Goal: Task Accomplishment & Management: Manage account settings

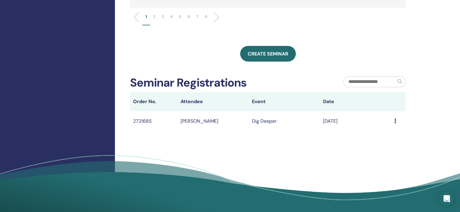
scroll to position [212, 0]
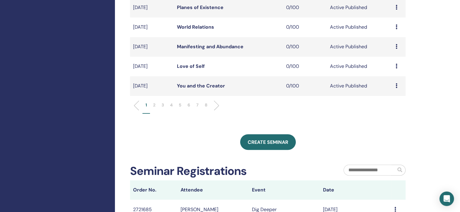
click at [178, 105] on li "5" at bounding box center [180, 108] width 9 height 12
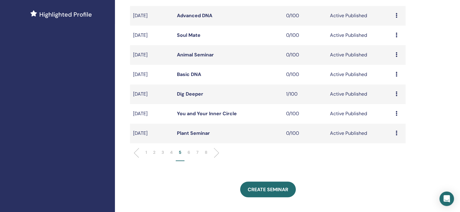
scroll to position [181, 0]
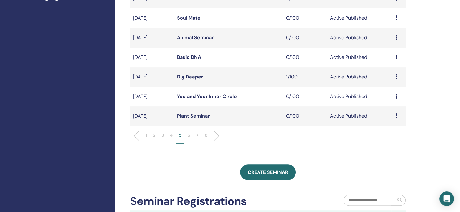
click at [395, 115] on icon at bounding box center [396, 116] width 2 height 5
click at [386, 129] on link "Edit" at bounding box center [384, 129] width 9 height 6
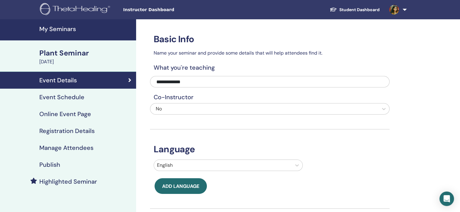
click at [77, 97] on h4 "Event Schedule" at bounding box center [61, 97] width 45 height 7
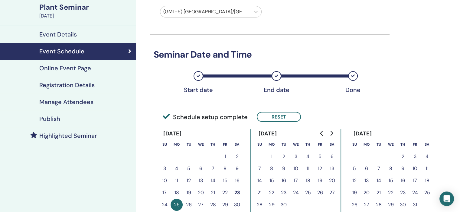
scroll to position [91, 0]
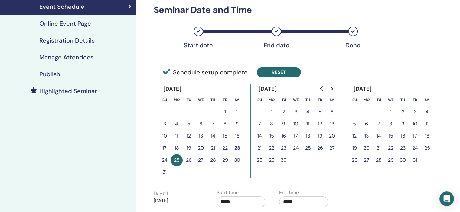
click at [286, 70] on button "Reset" at bounding box center [279, 72] width 44 height 10
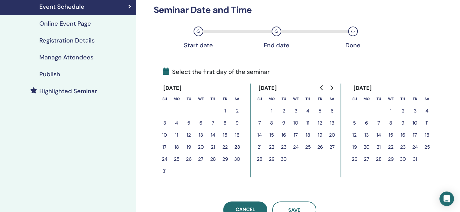
click at [295, 147] on button "24" at bounding box center [295, 147] width 12 height 12
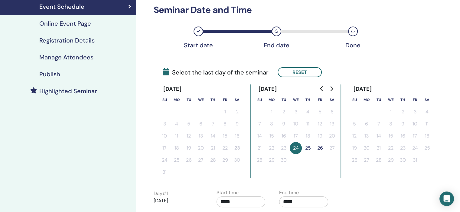
click at [295, 147] on button "24" at bounding box center [295, 148] width 12 height 12
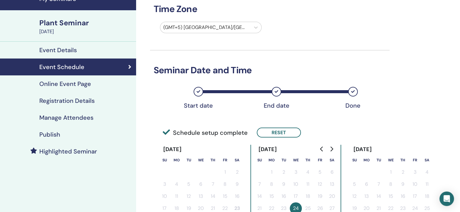
scroll to position [151, 0]
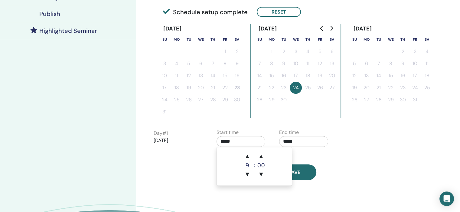
click at [239, 142] on input "*****" at bounding box center [240, 141] width 49 height 11
click at [245, 154] on span "▲" at bounding box center [247, 156] width 12 height 12
type input "*****"
click at [298, 144] on input "*****" at bounding box center [303, 141] width 49 height 11
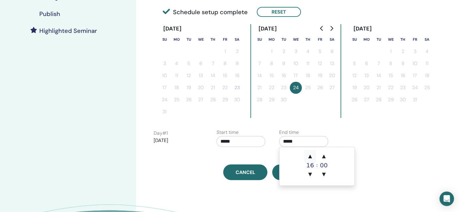
click at [307, 157] on span "▲" at bounding box center [310, 156] width 12 height 12
type input "*****"
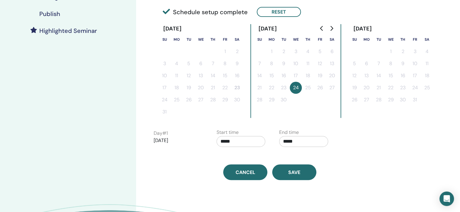
click at [259, 155] on div "Time Zone (GMT+5) Asia/Kolkata Seminar Date and Time Start date End date Done S…" at bounding box center [269, 24] width 239 height 312
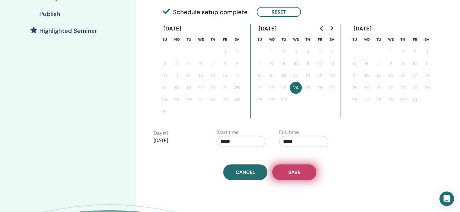
click at [289, 170] on span "Save" at bounding box center [294, 173] width 12 height 6
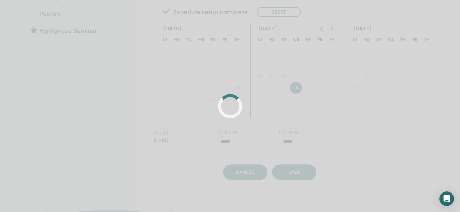
scroll to position [112, 0]
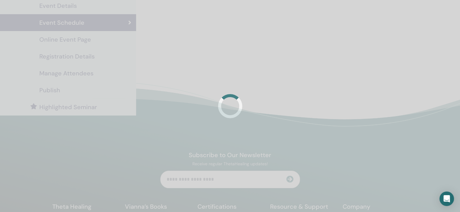
scroll to position [75, 0]
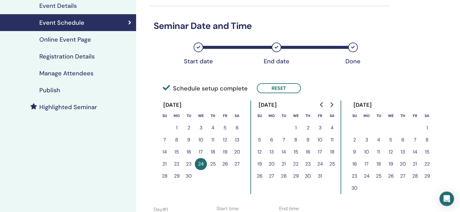
click at [91, 55] on h4 "Registration Details" at bounding box center [66, 56] width 55 height 7
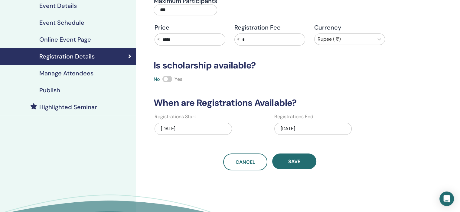
scroll to position [135, 0]
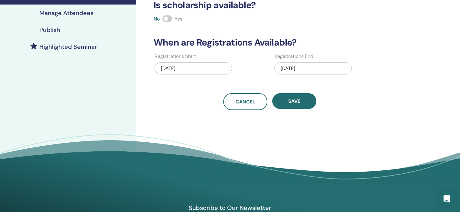
click at [313, 69] on div "12/05/2025" at bounding box center [312, 69] width 77 height 12
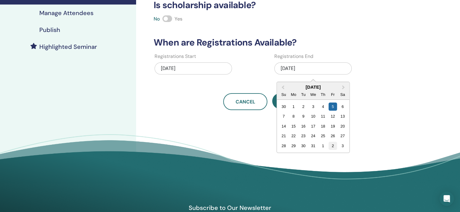
click at [332, 146] on div "2" at bounding box center [332, 146] width 8 height 8
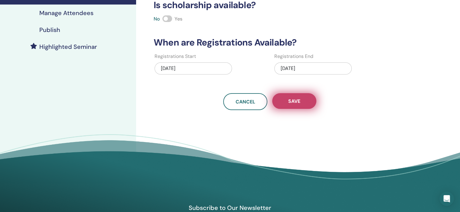
click at [303, 98] on button "Save" at bounding box center [294, 101] width 44 height 16
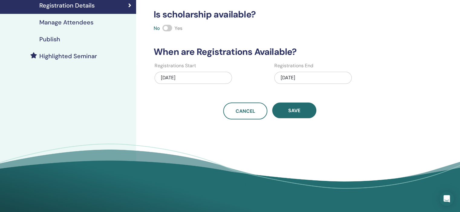
scroll to position [0, 0]
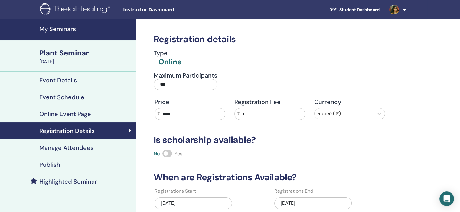
click at [74, 168] on div "Publish" at bounding box center [68, 164] width 126 height 7
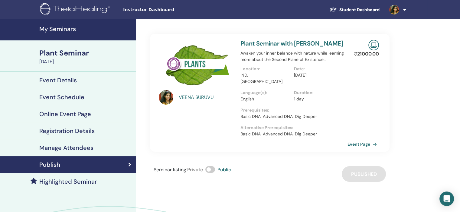
click at [74, 27] on h4 "My Seminars" at bounding box center [85, 28] width 93 height 7
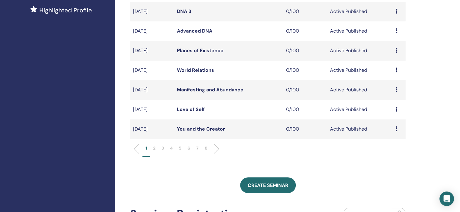
scroll to position [212, 0]
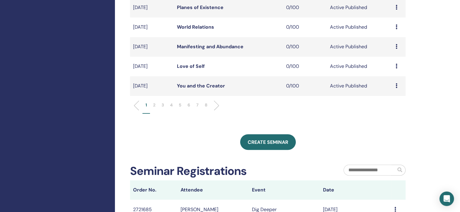
click at [180, 105] on p "5" at bounding box center [180, 105] width 3 height 6
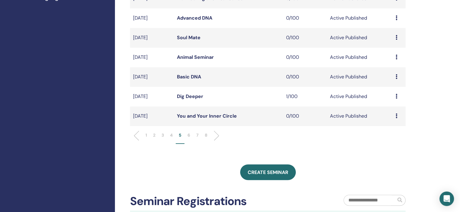
scroll to position [181, 0]
click at [187, 138] on li "6" at bounding box center [188, 138] width 9 height 12
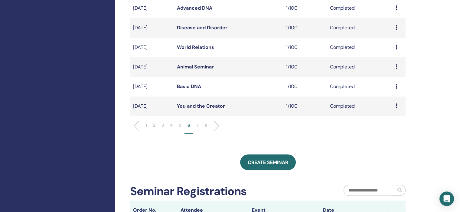
scroll to position [212, 0]
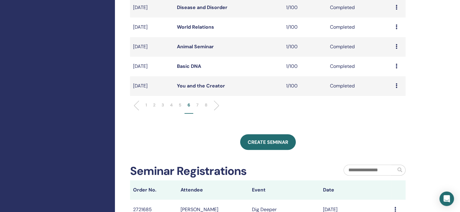
click at [177, 105] on li "5" at bounding box center [180, 108] width 9 height 12
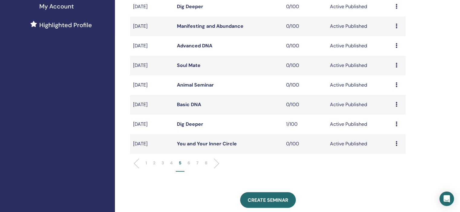
scroll to position [151, 0]
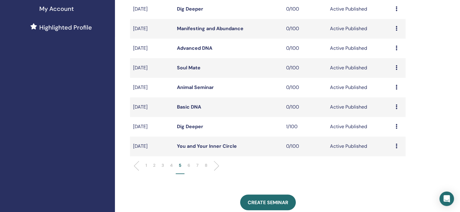
click at [396, 86] on icon at bounding box center [396, 87] width 2 height 5
click at [384, 99] on link "Edit" at bounding box center [384, 99] width 9 height 6
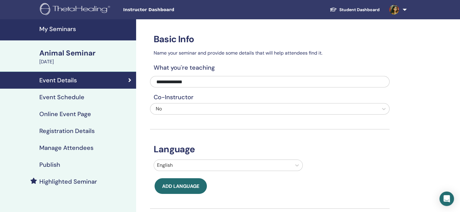
click at [61, 94] on h4 "Event Schedule" at bounding box center [61, 97] width 45 height 7
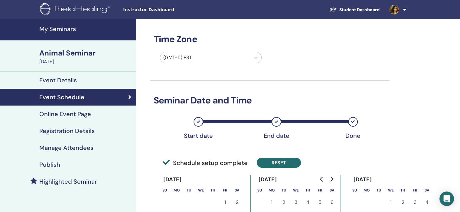
click at [289, 161] on button "Reset" at bounding box center [279, 163] width 44 height 10
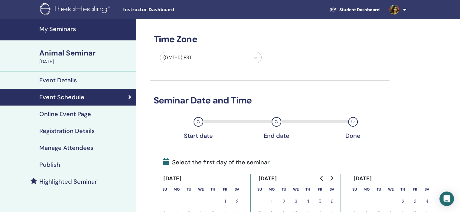
scroll to position [91, 0]
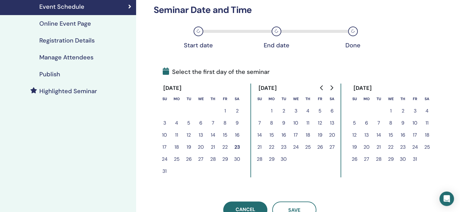
click at [308, 146] on button "25" at bounding box center [308, 147] width 12 height 12
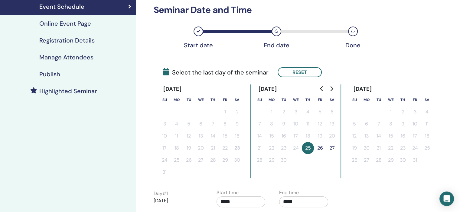
click at [308, 146] on button "25" at bounding box center [308, 148] width 12 height 12
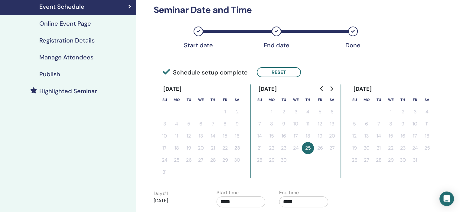
scroll to position [181, 0]
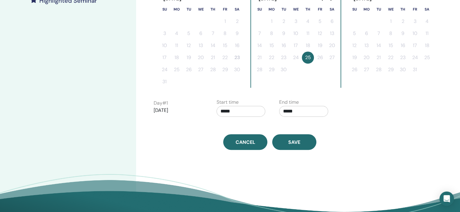
click at [250, 112] on input "*****" at bounding box center [240, 111] width 49 height 11
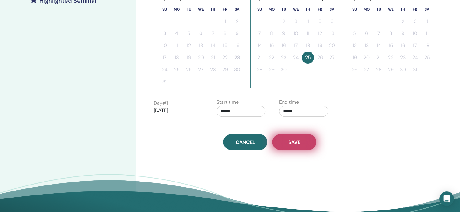
click at [306, 136] on button "Save" at bounding box center [294, 142] width 44 height 16
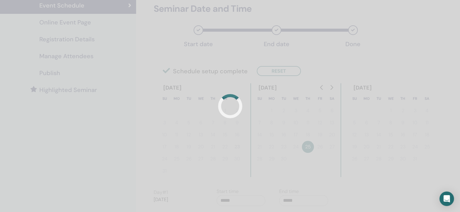
scroll to position [0, 0]
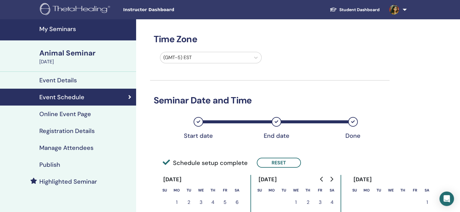
click at [89, 131] on h4 "Registration Details" at bounding box center [66, 131] width 55 height 7
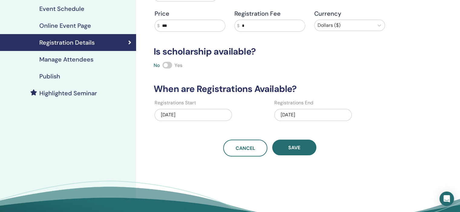
scroll to position [91, 0]
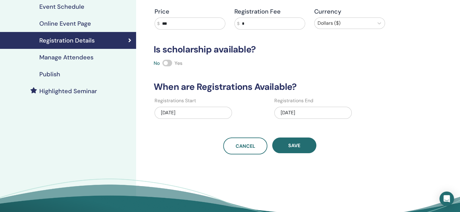
click at [293, 112] on div "12/05/2025" at bounding box center [312, 113] width 77 height 12
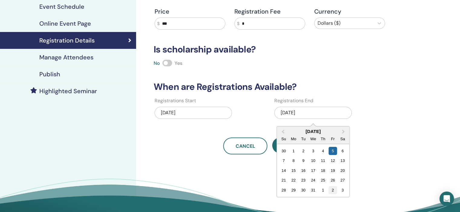
click at [330, 190] on div "2" at bounding box center [332, 190] width 8 height 8
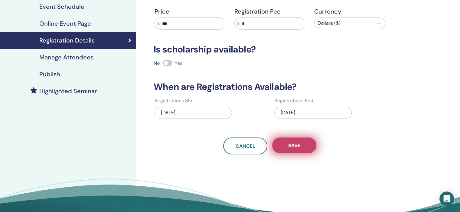
click at [300, 148] on span "Save" at bounding box center [294, 146] width 12 height 6
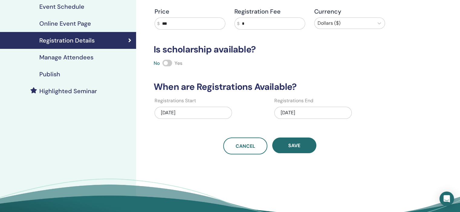
click at [83, 73] on div "Publish" at bounding box center [68, 74] width 126 height 7
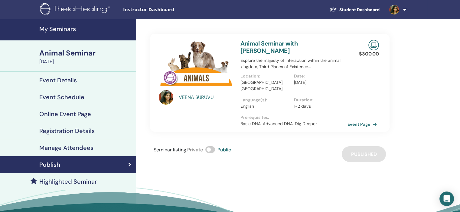
click at [69, 31] on h4 "My Seminars" at bounding box center [85, 28] width 93 height 7
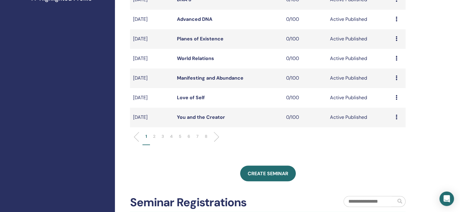
scroll to position [181, 0]
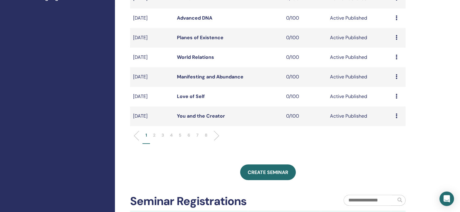
click at [188, 137] on p "6" at bounding box center [188, 135] width 3 height 6
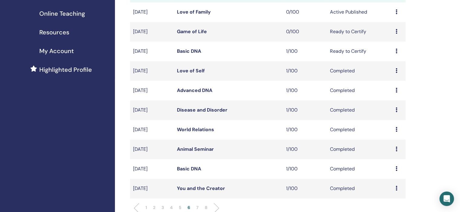
scroll to position [121, 0]
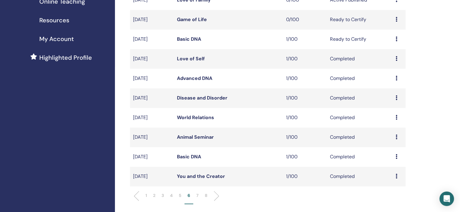
click at [179, 194] on p "5" at bounding box center [180, 196] width 3 height 6
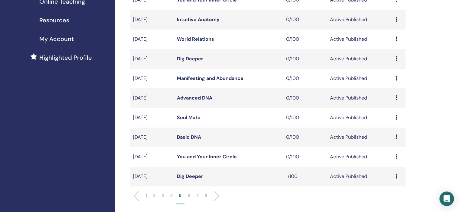
click at [397, 157] on div "Preview Edit Attendees Cancel" at bounding box center [398, 157] width 7 height 7
click at [386, 170] on link "Edit" at bounding box center [385, 171] width 9 height 6
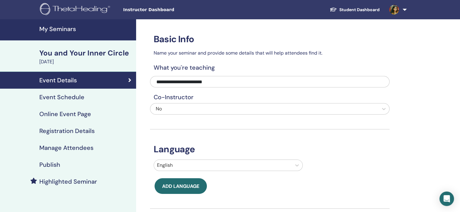
click at [107, 100] on div "Event Schedule" at bounding box center [68, 97] width 126 height 7
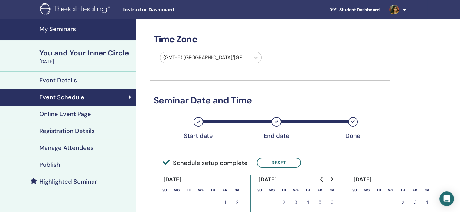
scroll to position [91, 0]
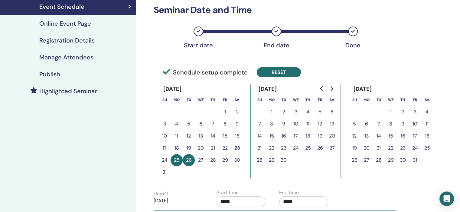
click at [282, 71] on button "Reset" at bounding box center [279, 72] width 44 height 10
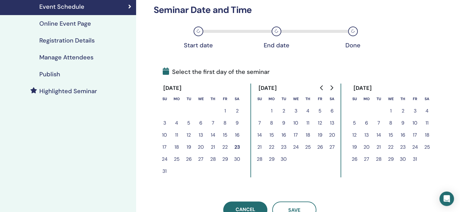
click at [273, 157] on button "29" at bounding box center [271, 160] width 12 height 12
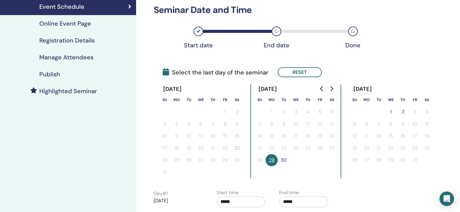
click at [285, 160] on button "30" at bounding box center [283, 160] width 12 height 12
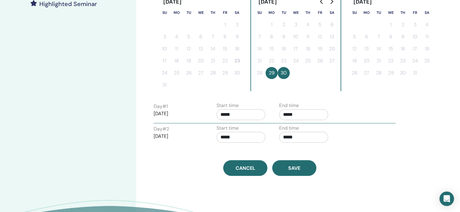
scroll to position [181, 0]
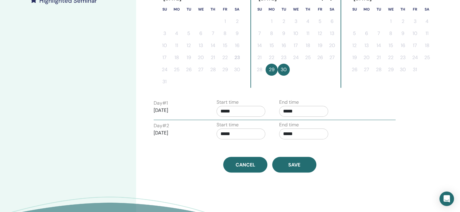
click at [240, 107] on input "*****" at bounding box center [240, 111] width 49 height 11
click at [245, 125] on span "▲" at bounding box center [247, 126] width 12 height 12
type input "*****"
click at [287, 110] on input "*****" at bounding box center [303, 111] width 49 height 11
click at [312, 120] on td "▲ 15 ▼ : ▲ 00 ▼" at bounding box center [316, 136] width 75 height 38
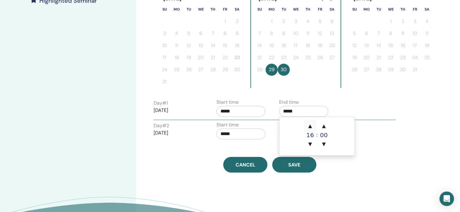
click at [314, 125] on span "▲" at bounding box center [310, 126] width 12 height 12
type input "*****"
click at [255, 137] on input "*****" at bounding box center [240, 134] width 49 height 11
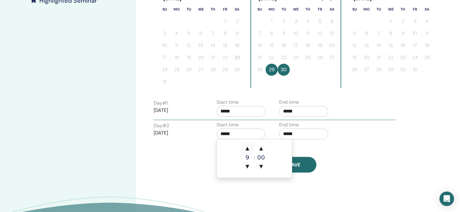
click at [248, 147] on span "▲" at bounding box center [247, 149] width 12 height 12
type input "*****"
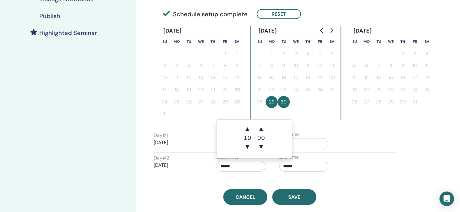
scroll to position [151, 0]
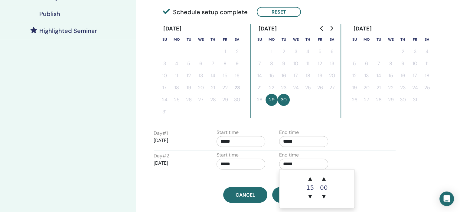
click at [300, 162] on input "*****" at bounding box center [303, 164] width 49 height 11
click at [307, 172] on td "▲ 15 ▼ : ▲ 00 ▼" at bounding box center [316, 189] width 75 height 38
click at [309, 175] on span "▲" at bounding box center [310, 179] width 12 height 12
type input "*****"
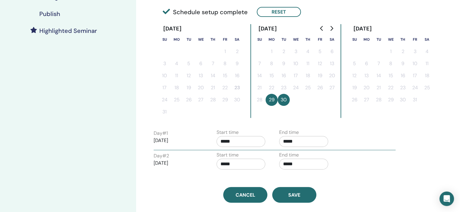
click at [394, 146] on div "Day # 1 2025/09/29 Start time ***** End time *****" at bounding box center [274, 139] width 251 height 21
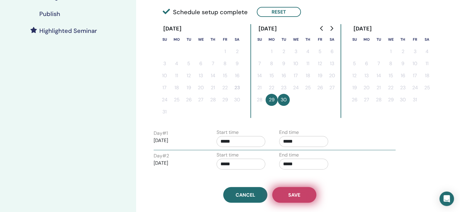
click at [300, 199] on button "Save" at bounding box center [294, 195] width 44 height 16
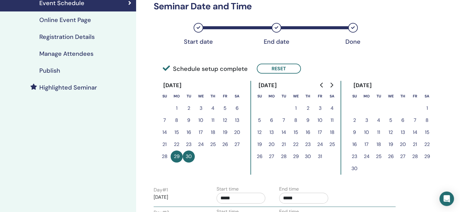
scroll to position [23, 0]
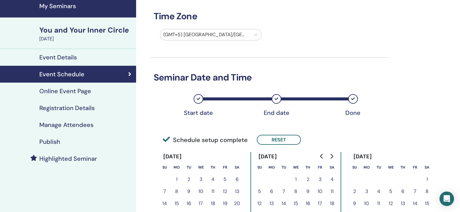
click at [89, 113] on link "Registration Details" at bounding box center [68, 108] width 136 height 17
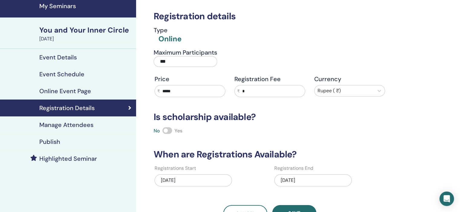
click at [323, 186] on div "10/03/2025" at bounding box center [312, 181] width 77 height 19
click at [325, 178] on div "10/03/2025" at bounding box center [312, 181] width 77 height 12
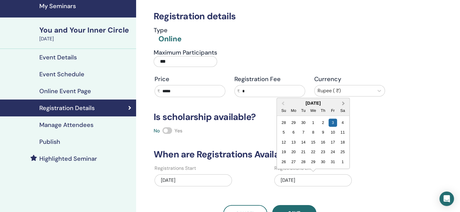
click at [341, 105] on button "Next Month" at bounding box center [344, 104] width 10 height 10
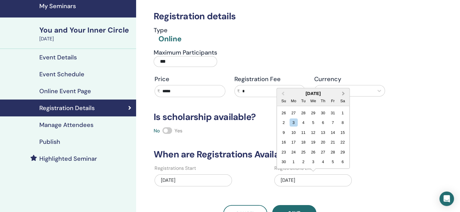
click at [341, 92] on button "Next Month" at bounding box center [344, 94] width 10 height 10
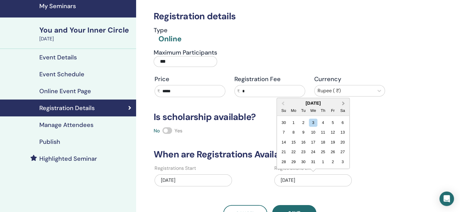
click at [343, 100] on button "Next Month" at bounding box center [344, 104] width 10 height 10
click at [331, 159] on div "30" at bounding box center [332, 162] width 8 height 8
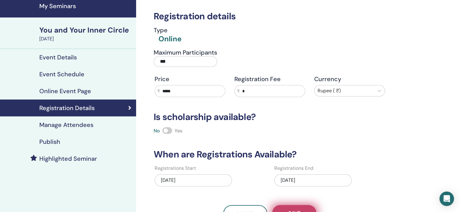
click at [300, 209] on button "Save" at bounding box center [294, 213] width 44 height 16
click at [65, 145] on div "Publish" at bounding box center [68, 141] width 126 height 7
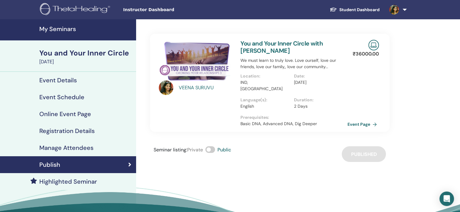
click at [74, 24] on link "My Seminars" at bounding box center [68, 29] width 136 height 21
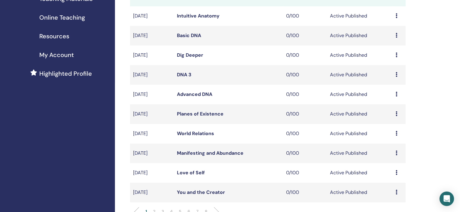
scroll to position [151, 0]
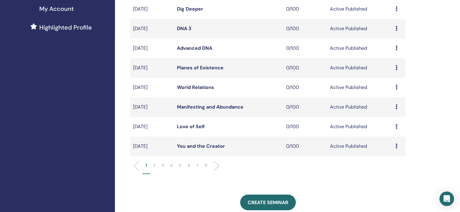
click at [178, 168] on li "5" at bounding box center [180, 169] width 9 height 12
